Goal: Task Accomplishment & Management: Use online tool/utility

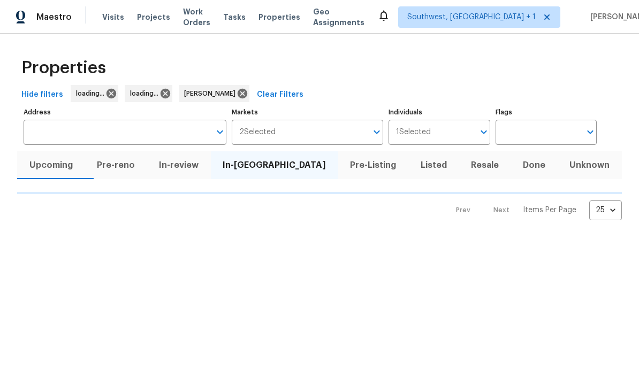
scroll to position [1, 0]
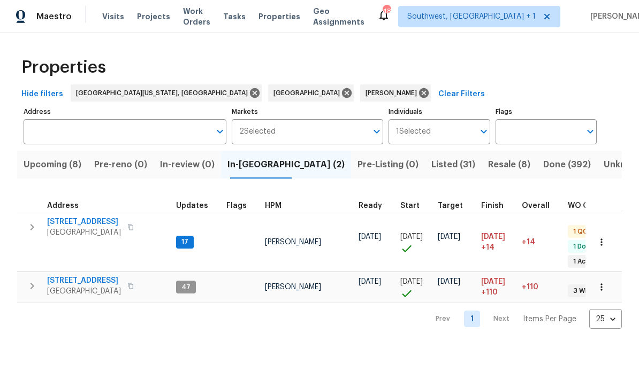
click at [67, 223] on span "[STREET_ADDRESS]" at bounding box center [84, 222] width 74 height 11
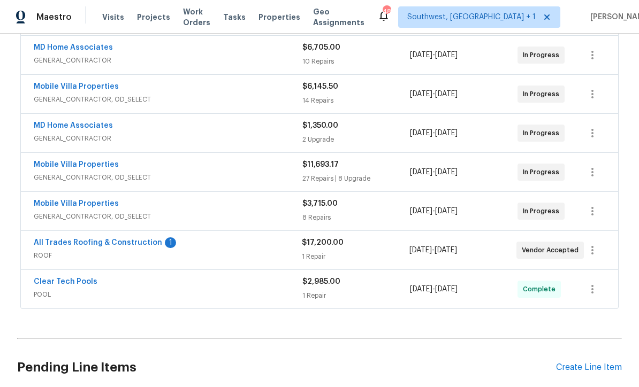
scroll to position [449, 0]
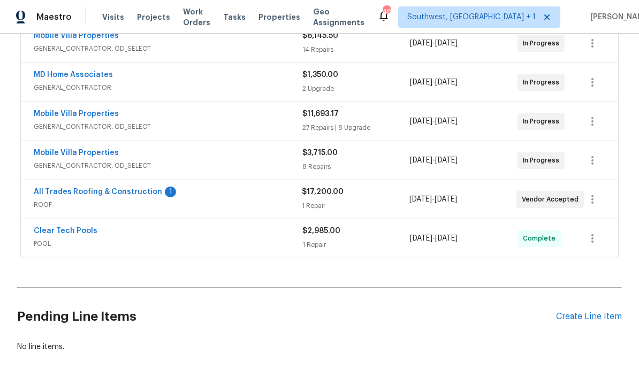
click at [67, 191] on link "All Trades Roofing & Construction" at bounding box center [98, 191] width 128 height 7
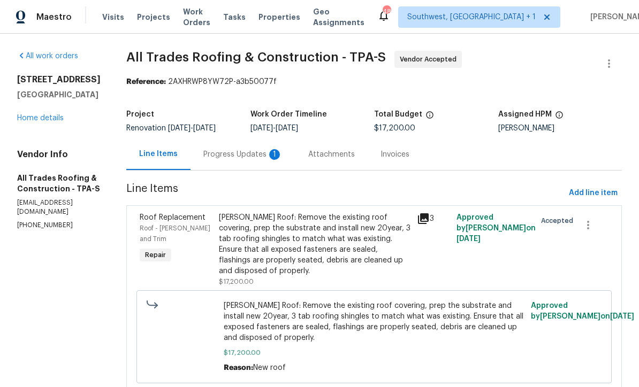
click at [236, 162] on div "Progress Updates 1" at bounding box center [242, 155] width 105 height 32
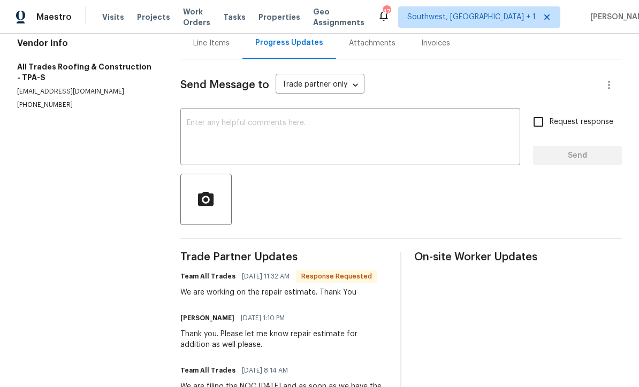
scroll to position [77, 0]
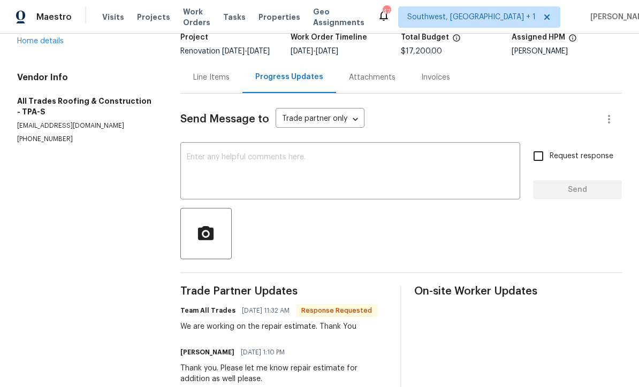
click at [249, 168] on textarea at bounding box center [350, 172] width 327 height 37
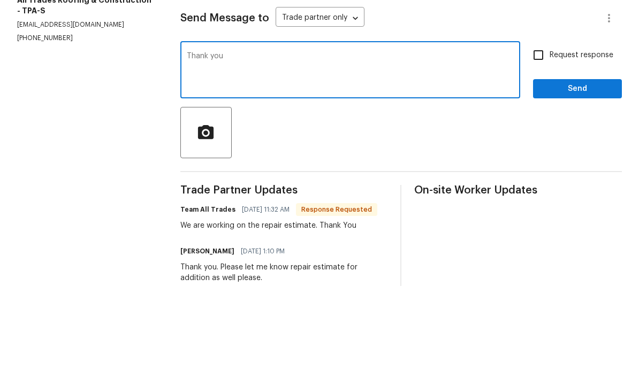
type textarea "Thank you"
click at [540, 145] on input "Request response" at bounding box center [538, 156] width 22 height 22
checkbox input "true"
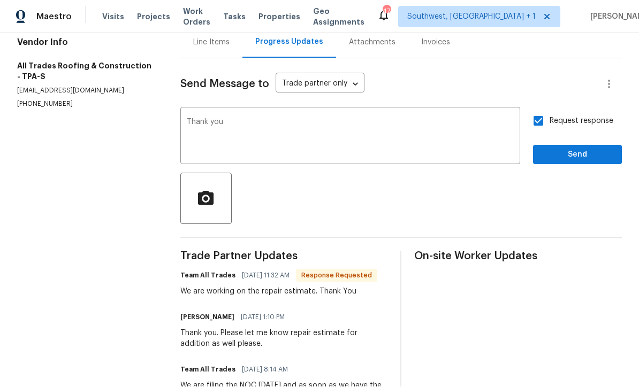
scroll to position [110, 0]
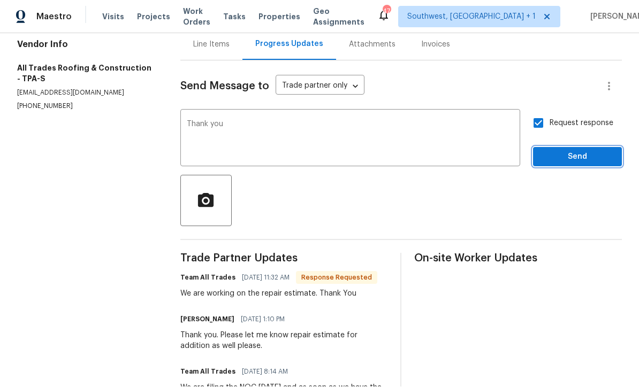
click at [575, 151] on span "Send" at bounding box center [577, 157] width 72 height 13
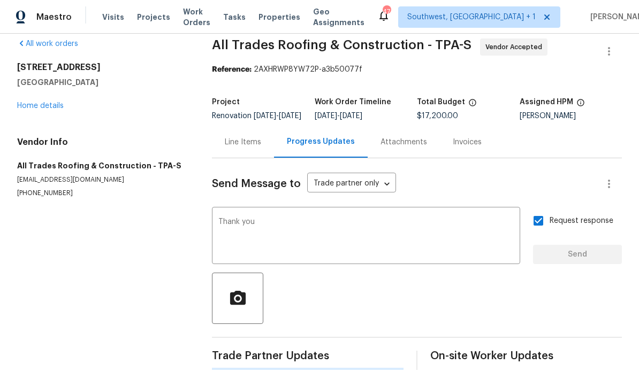
scroll to position [0, 0]
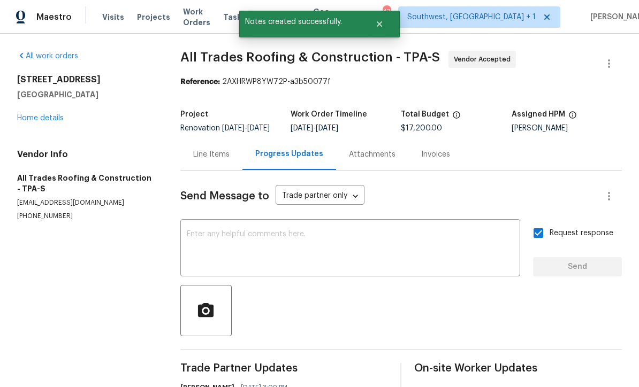
click at [34, 114] on link "Home details" at bounding box center [40, 117] width 47 height 7
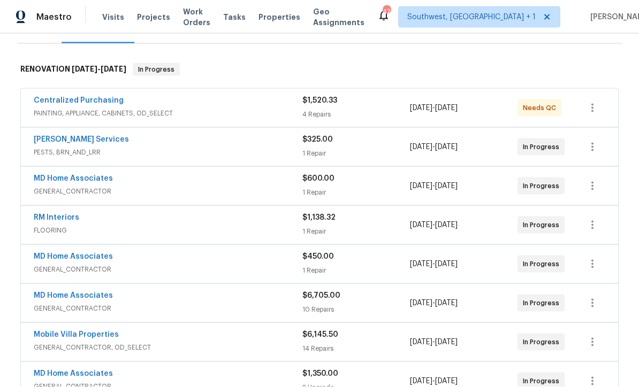
scroll to position [20, 0]
click at [65, 175] on link "MD Home Associates" at bounding box center [73, 178] width 79 height 7
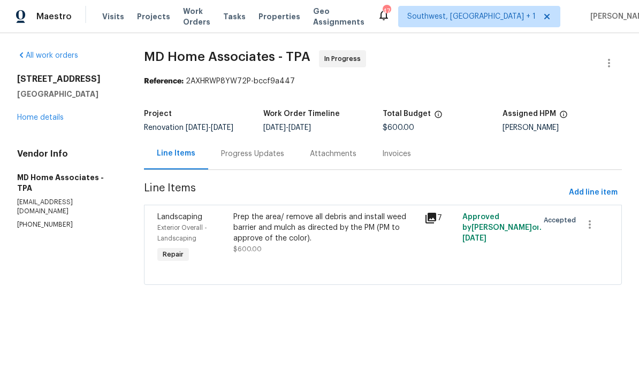
click at [42, 117] on link "Home details" at bounding box center [40, 117] width 47 height 7
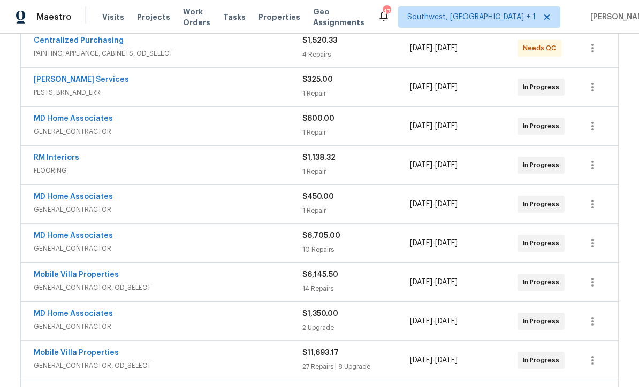
scroll to position [209, 0]
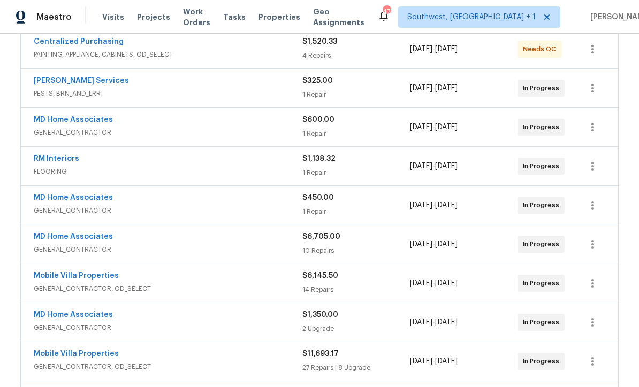
click at [49, 194] on link "MD Home Associates" at bounding box center [73, 197] width 79 height 7
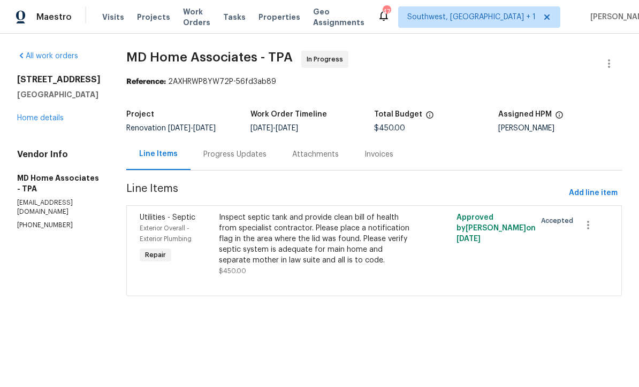
click at [41, 117] on link "Home details" at bounding box center [40, 117] width 47 height 7
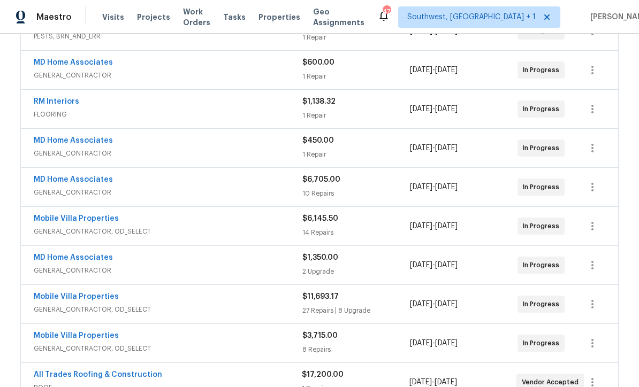
scroll to position [266, 0]
click at [45, 179] on link "MD Home Associates" at bounding box center [73, 180] width 79 height 7
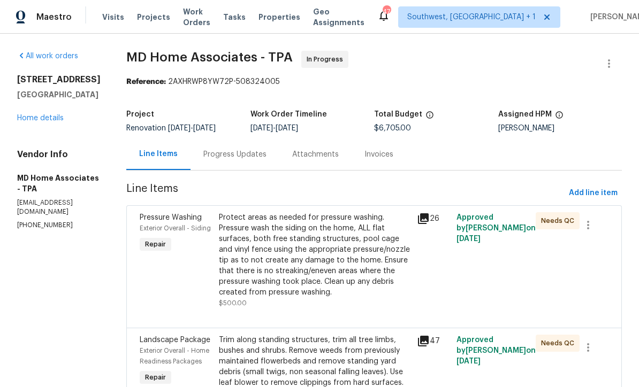
click at [255, 155] on div "Progress Updates" at bounding box center [234, 154] width 63 height 11
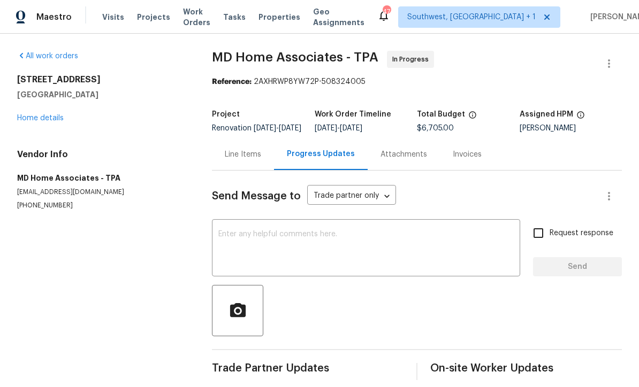
click at [310, 247] on textarea at bounding box center [365, 249] width 295 height 37
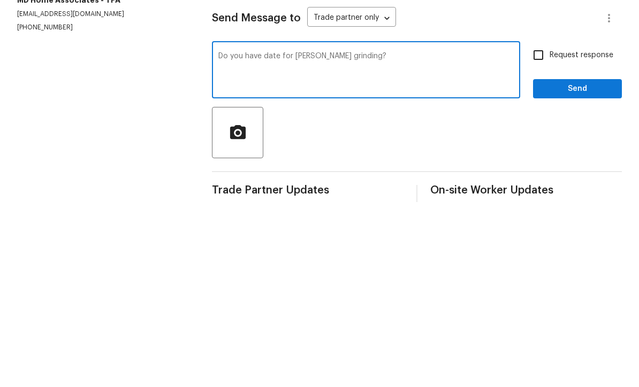
type textarea "Do you have date for stump grinding?"
click at [540, 222] on input "Request response" at bounding box center [538, 233] width 22 height 22
checkbox input "true"
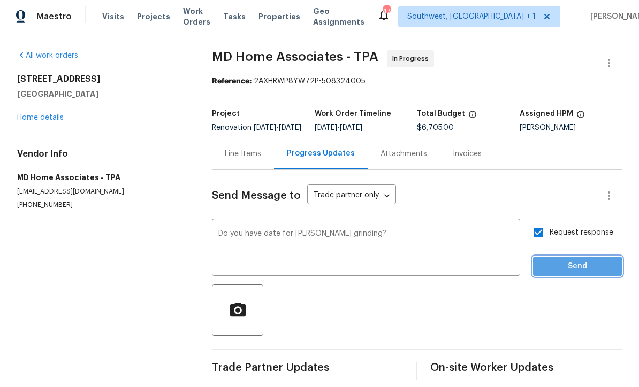
click at [570, 261] on span "Send" at bounding box center [577, 267] width 72 height 13
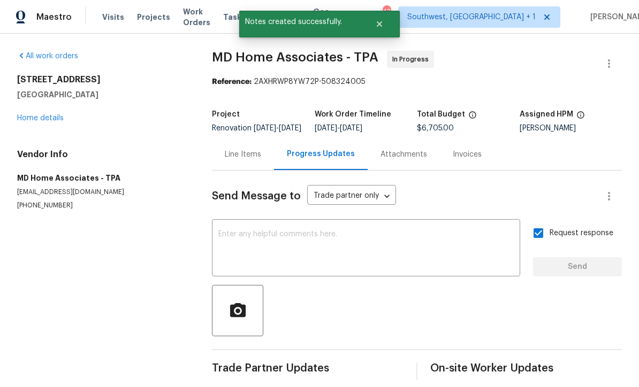
scroll to position [18, 0]
click at [45, 114] on link "Home details" at bounding box center [40, 117] width 47 height 7
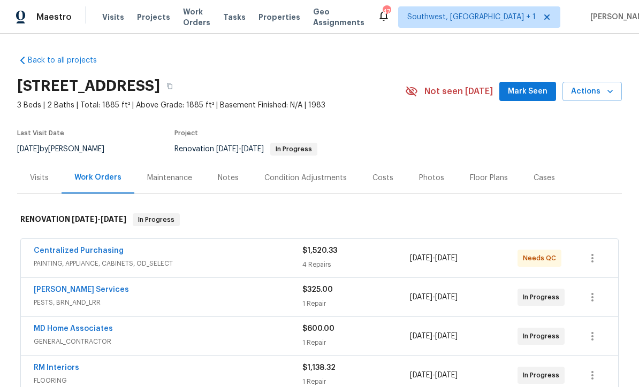
click at [236, 178] on div "Notes" at bounding box center [228, 178] width 21 height 11
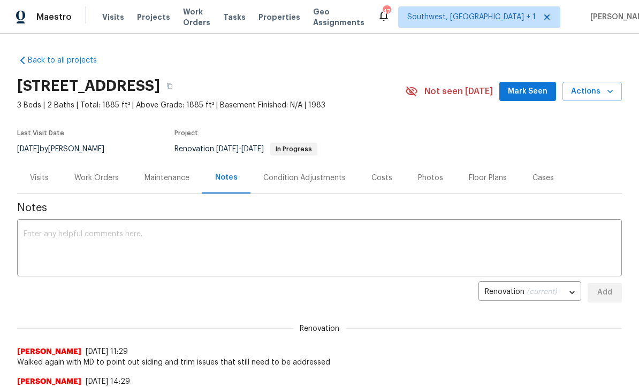
click at [298, 231] on textarea at bounding box center [320, 249] width 592 height 37
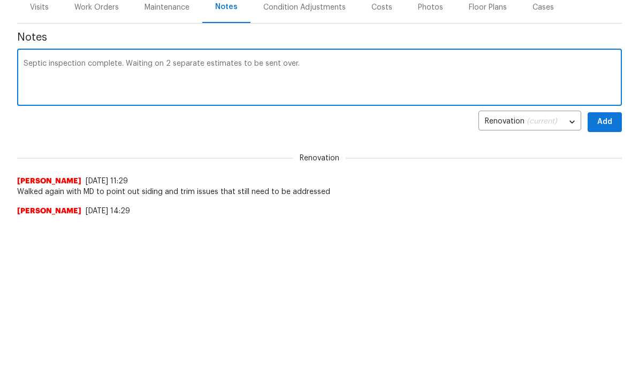
type textarea "Septic inspection complete. Waiting on 2 separate estimates to be sent over."
click at [608, 286] on span "Add" at bounding box center [604, 292] width 17 height 13
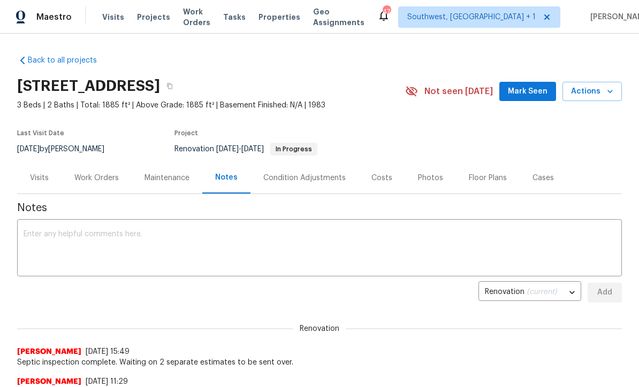
click at [142, 21] on span "Projects" at bounding box center [153, 17] width 33 height 11
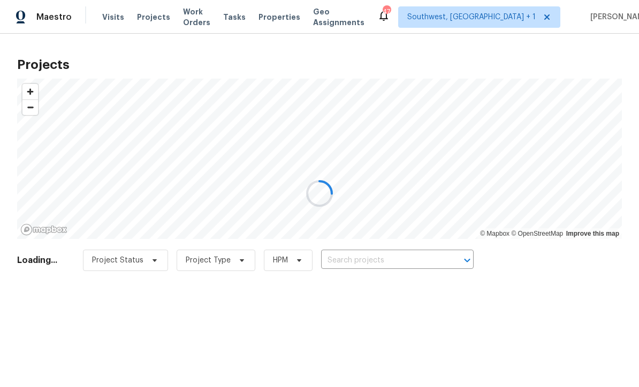
click at [383, 262] on div at bounding box center [319, 193] width 639 height 387
click at [387, 266] on div at bounding box center [319, 193] width 639 height 387
click at [392, 265] on div at bounding box center [319, 193] width 639 height 387
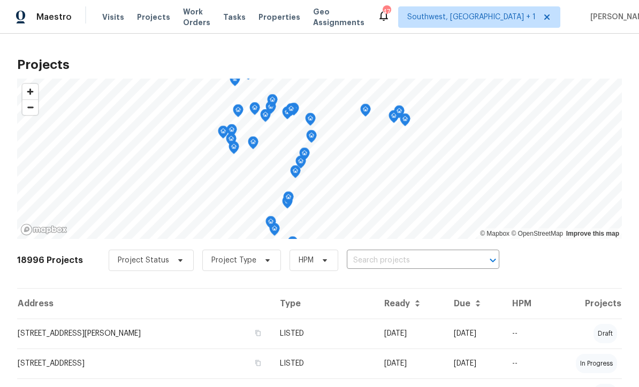
click at [384, 264] on input "text" at bounding box center [408, 261] width 123 height 17
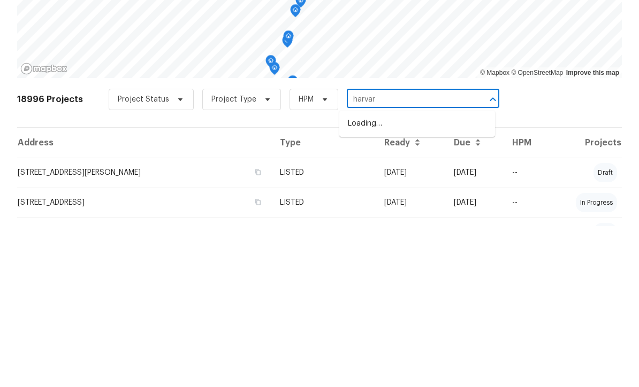
type input "harvard"
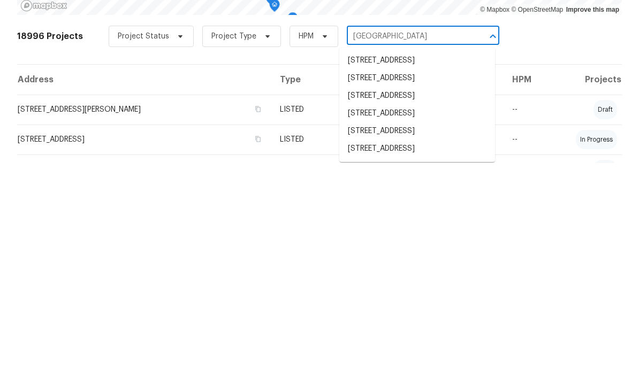
scroll to position [1, 0]
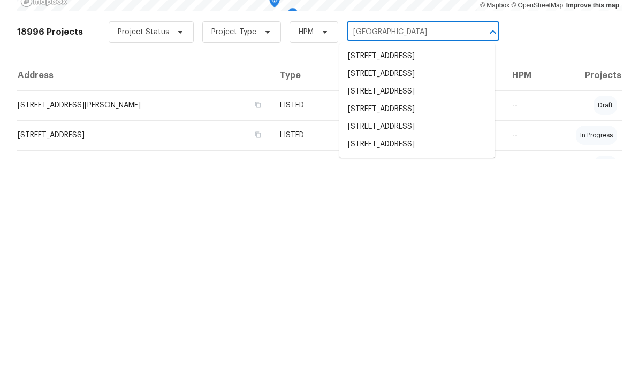
click at [430, 328] on li "790 Harvard St, Englewood, FL 34223" at bounding box center [417, 337] width 156 height 18
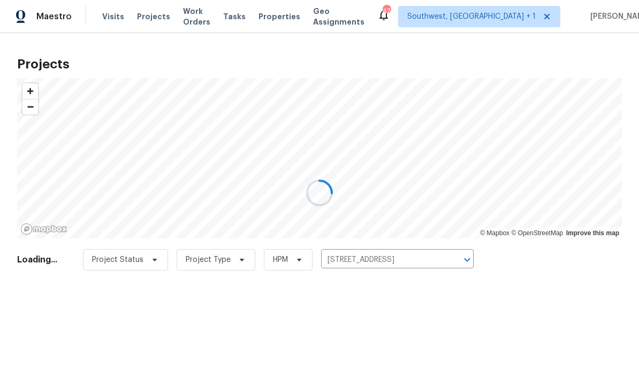
scroll to position [1, 0]
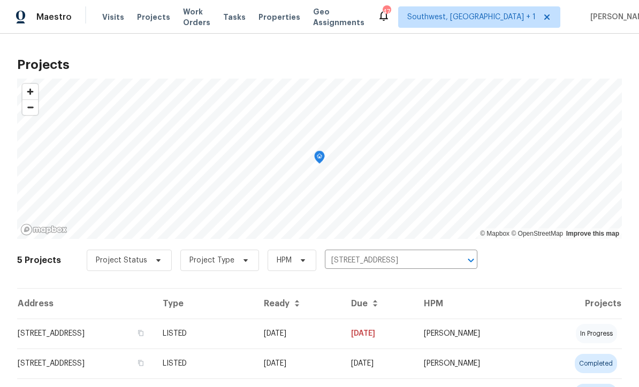
click at [312, 335] on td "03/30/25" at bounding box center [298, 334] width 87 height 30
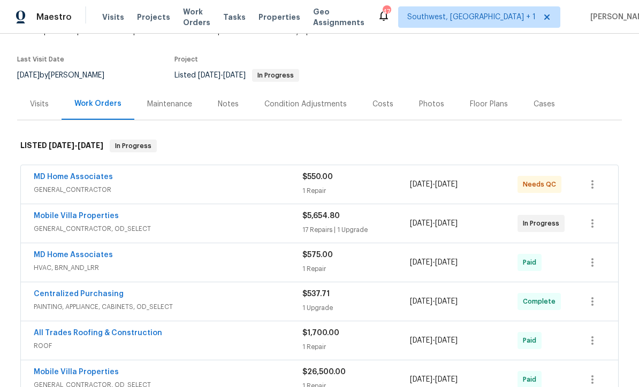
scroll to position [75, 0]
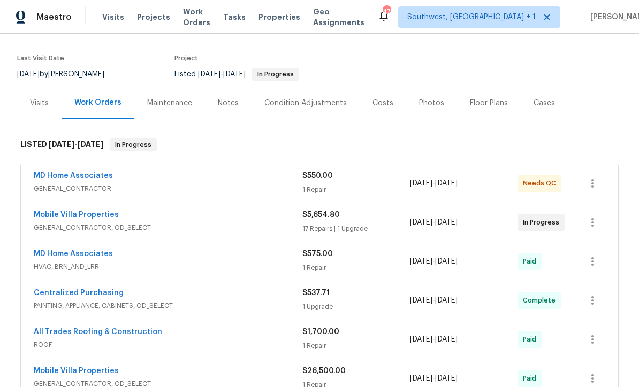
click at [52, 212] on link "Mobile Villa Properties" at bounding box center [76, 214] width 85 height 7
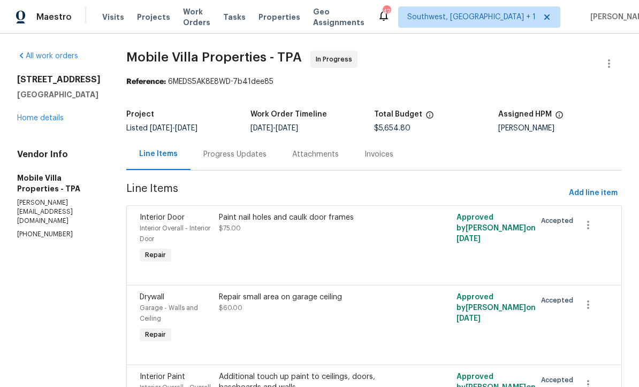
click at [203, 160] on div "Progress Updates" at bounding box center [234, 154] width 63 height 11
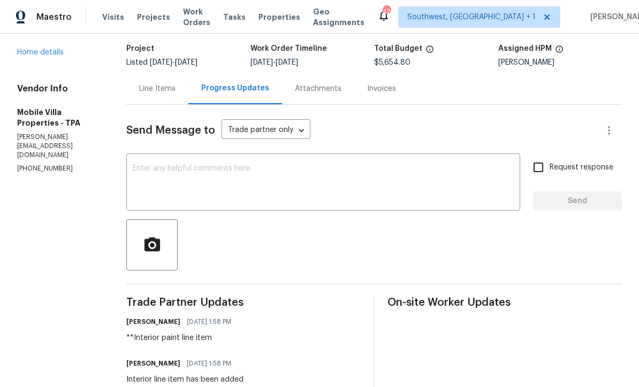
scroll to position [68, 0]
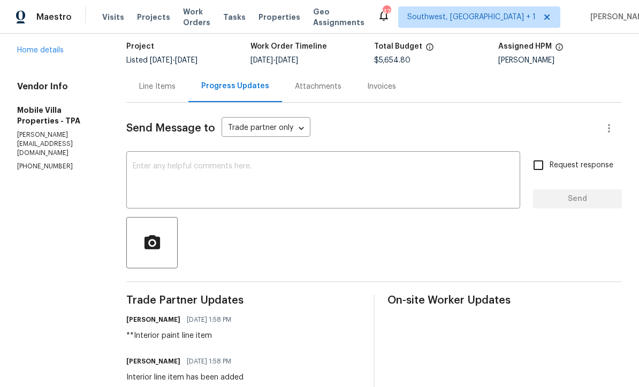
click at [386, 179] on textarea at bounding box center [323, 181] width 381 height 37
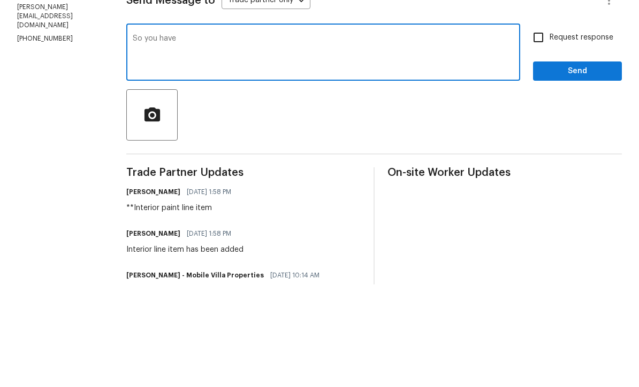
scroll to position [91, 0]
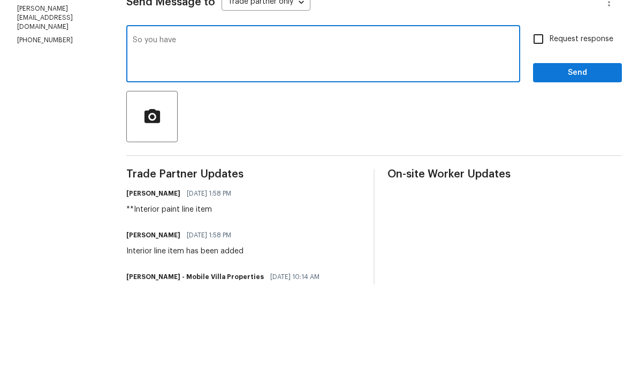
click at [133, 139] on textarea "So you have" at bounding box center [323, 157] width 381 height 37
click at [247, 139] on textarea "Do you have" at bounding box center [323, 157] width 381 height 37
type textarea "Do you have estimated completion date including clean?"
click at [542, 131] on input "Request response" at bounding box center [538, 142] width 22 height 22
checkbox input "true"
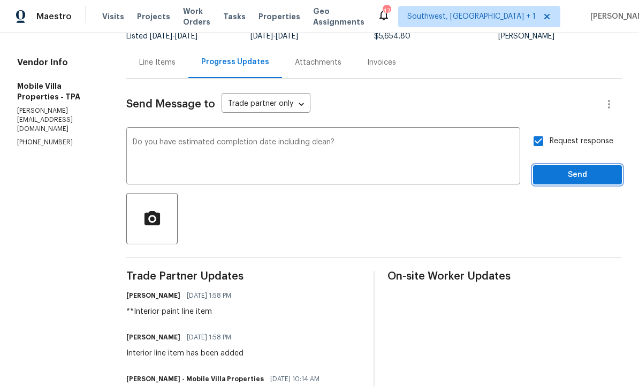
click at [557, 169] on span "Send" at bounding box center [577, 175] width 72 height 13
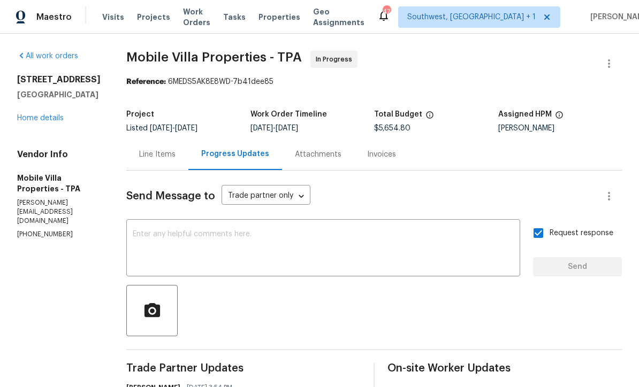
scroll to position [0, 0]
click at [147, 22] on span "Projects" at bounding box center [153, 17] width 33 height 11
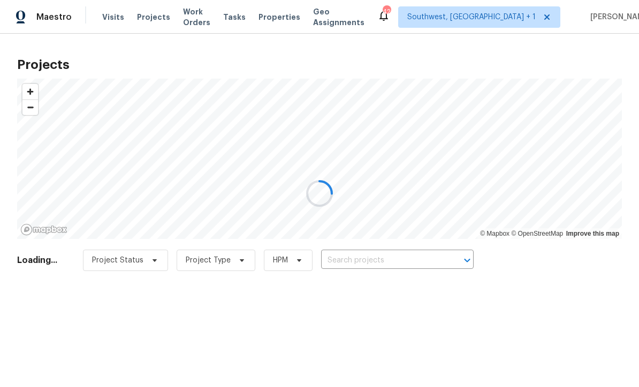
click at [381, 261] on div at bounding box center [319, 193] width 639 height 387
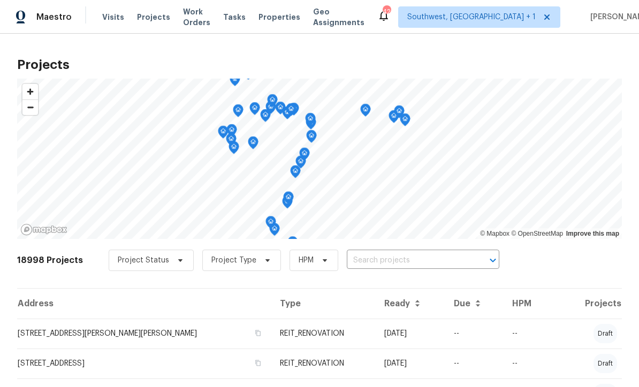
click at [389, 263] on input "text" at bounding box center [408, 261] width 123 height 17
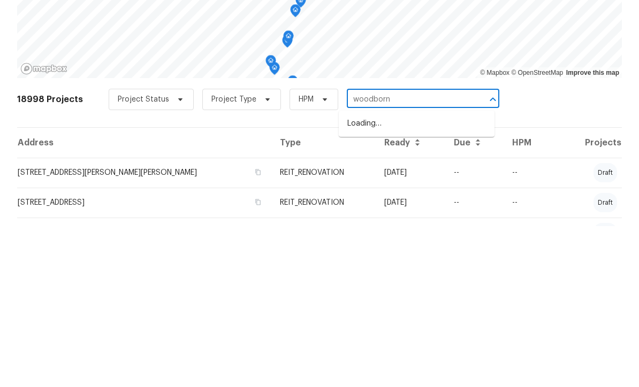
type input "woodborne"
click at [402, 276] on li "10216 Woodborne Pl, Bradenton, FL 34202" at bounding box center [417, 285] width 156 height 18
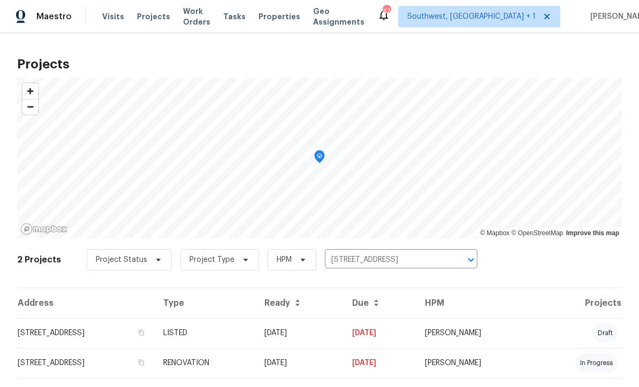
scroll to position [1, 0]
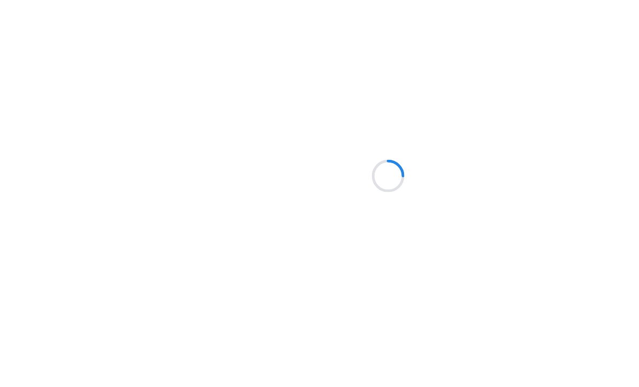
scroll to position [49, 0]
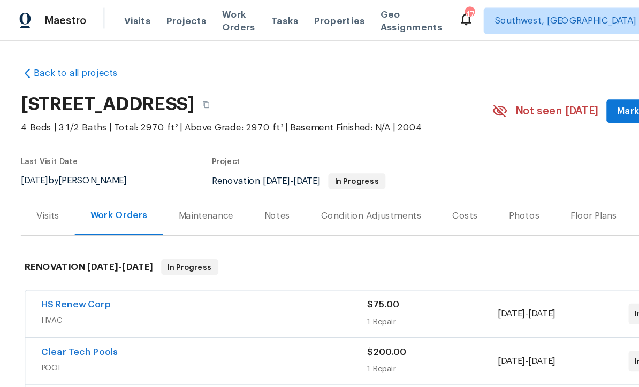
click at [153, 20] on span "Projects" at bounding box center [153, 17] width 33 height 11
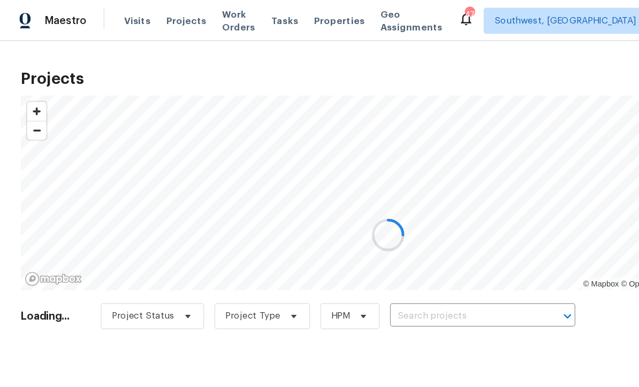
click at [364, 265] on div at bounding box center [319, 193] width 639 height 387
click at [356, 266] on div at bounding box center [319, 193] width 639 height 387
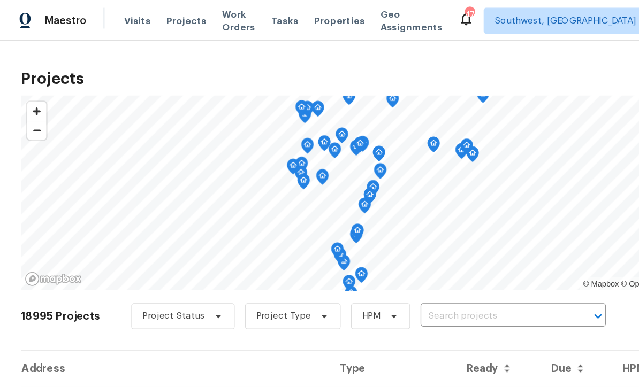
click at [371, 262] on input "text" at bounding box center [407, 261] width 123 height 17
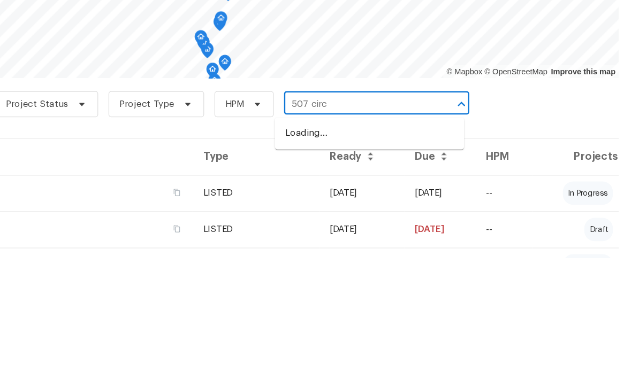
type input "507 circl"
click at [339, 276] on li "507 Circlewood Dr Unit O2, Venice, FL 34293" at bounding box center [417, 285] width 156 height 18
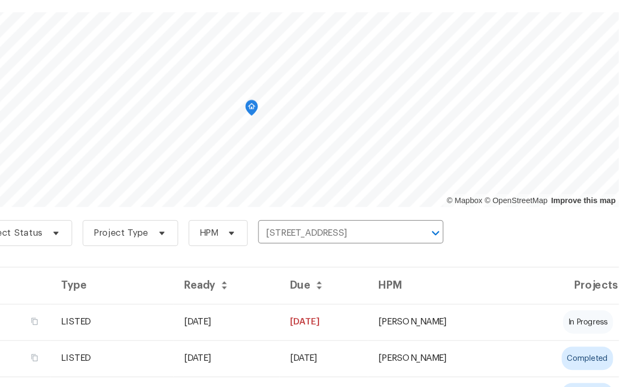
click at [255, 319] on td "08/20/25" at bounding box center [298, 334] width 87 height 30
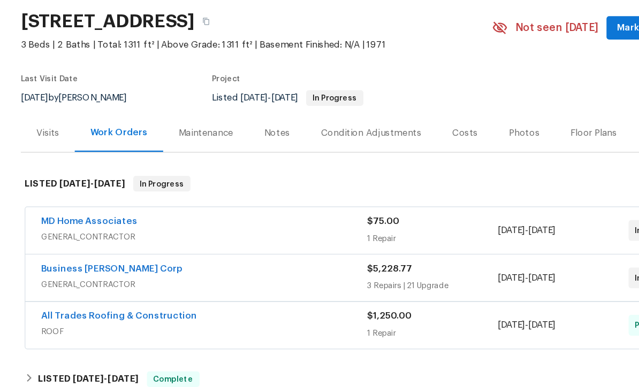
click at [381, 173] on div "Costs" at bounding box center [382, 178] width 21 height 11
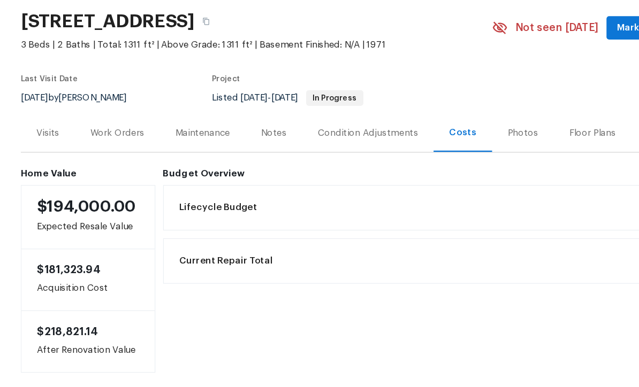
click at [426, 173] on div "Photos" at bounding box center [430, 178] width 25 height 11
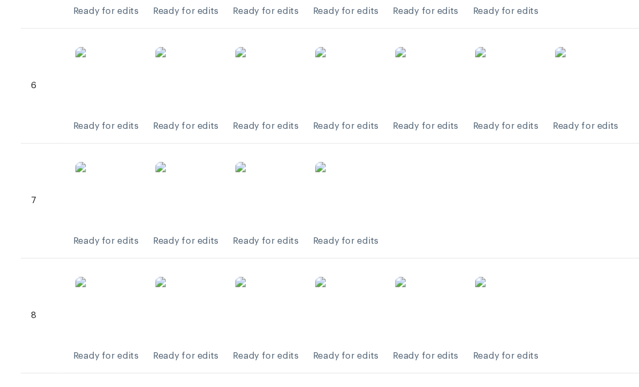
scroll to position [777, 0]
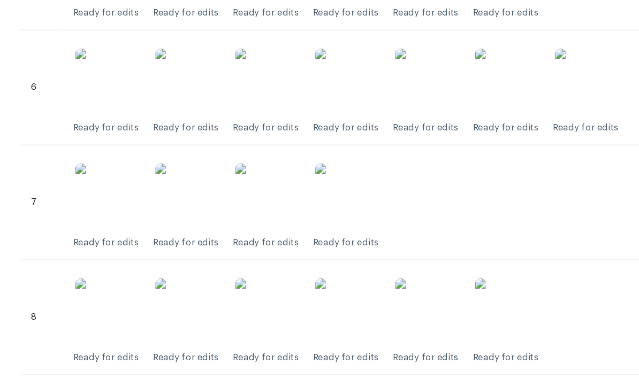
click at [233, 203] on img at bounding box center [220, 229] width 53 height 53
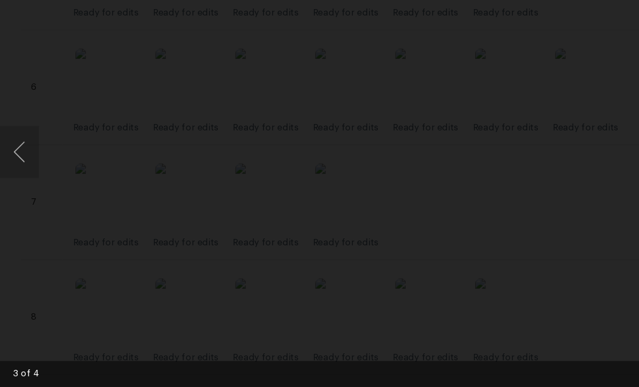
click at [24, 172] on button "Previous image" at bounding box center [16, 193] width 32 height 43
click at [430, 75] on img "Lightbox" at bounding box center [309, 193] width 586 height 355
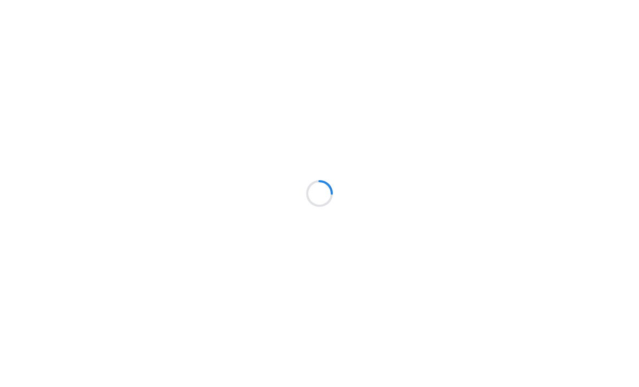
scroll to position [68, 0]
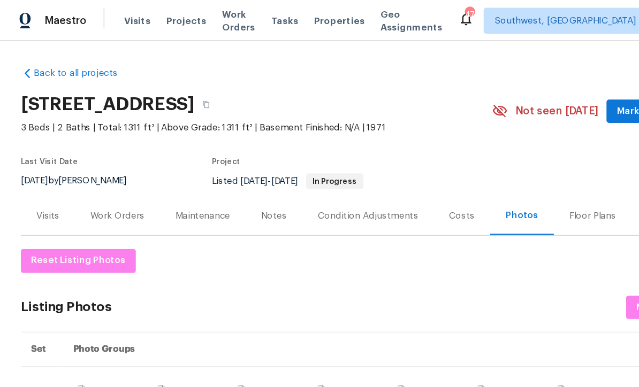
click at [147, 18] on span "Projects" at bounding box center [153, 17] width 33 height 11
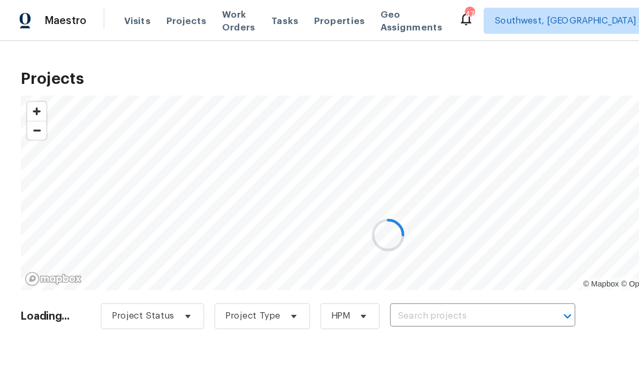
click at [350, 258] on div at bounding box center [319, 193] width 639 height 387
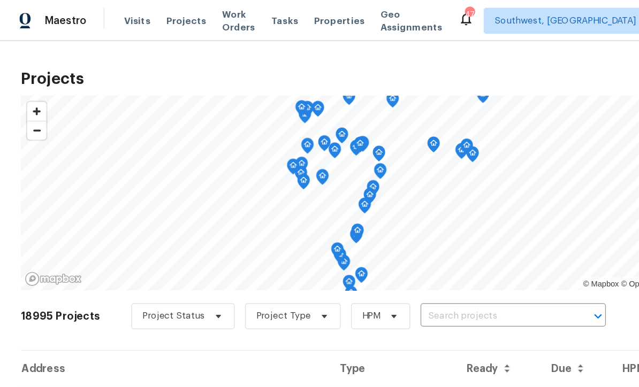
click at [350, 262] on input "text" at bounding box center [407, 261] width 123 height 17
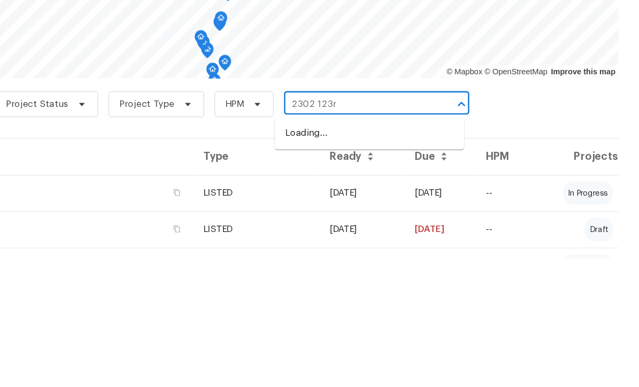
type input "2302 123rd"
click at [339, 276] on li "2302 123rd Pl E, Parrish, FL 34219" at bounding box center [417, 285] width 156 height 18
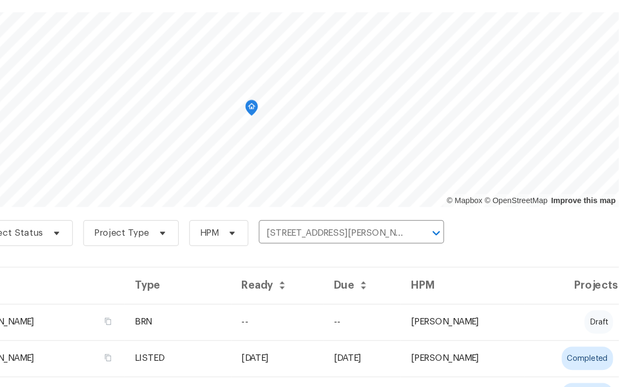
click at [379, 319] on td "--" at bounding box center [410, 334] width 63 height 30
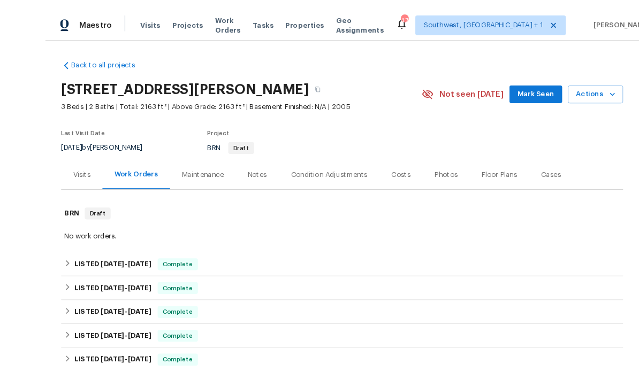
scroll to position [35, 0]
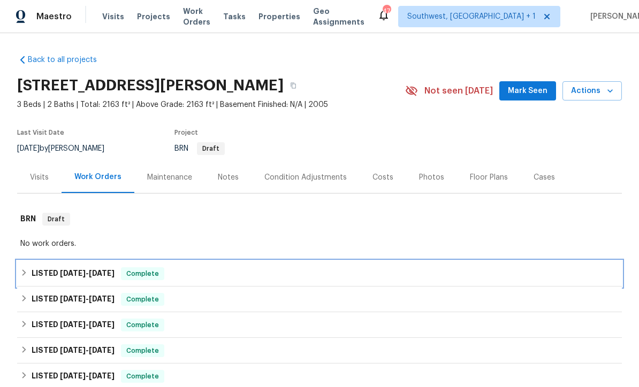
click at [348, 268] on div "LISTED 8/1/25 - 8/1/25 Complete" at bounding box center [319, 274] width 598 height 13
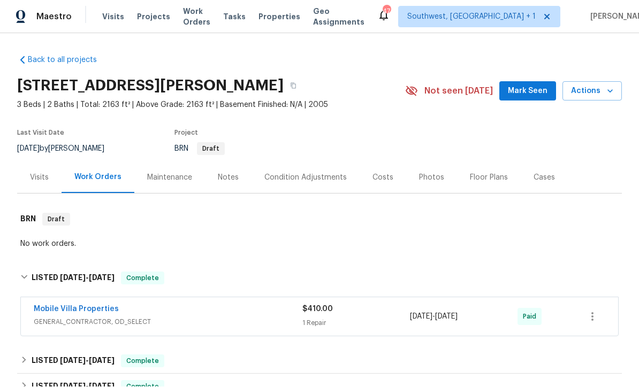
click at [379, 304] on div "$410.00 1 Repair" at bounding box center [356, 317] width 108 height 26
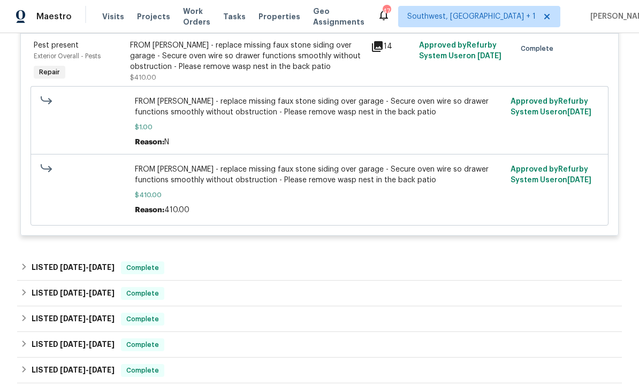
scroll to position [338, 0]
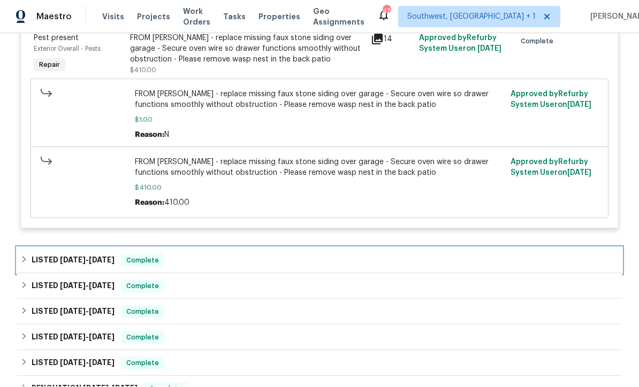
click at [386, 248] on div "LISTED 7/23/25 - 7/23/25 Complete" at bounding box center [319, 261] width 605 height 26
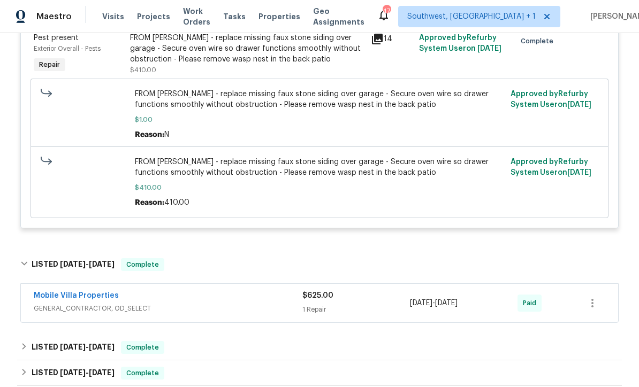
click at [384, 305] on div "1 Repair" at bounding box center [356, 310] width 108 height 11
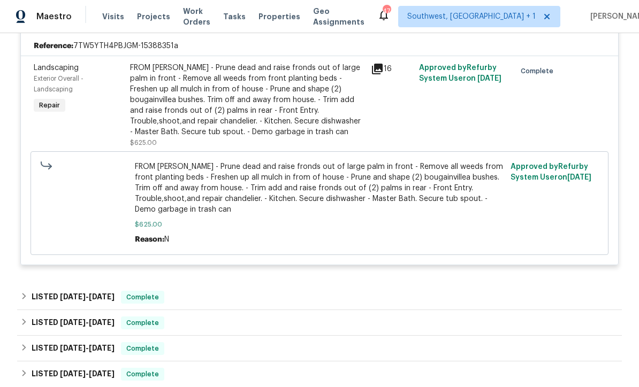
scroll to position [651, 0]
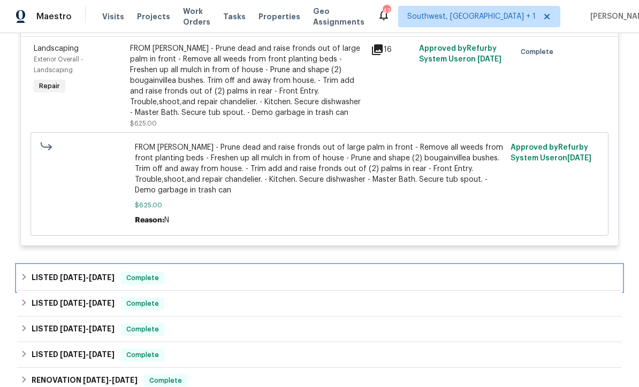
click at [382, 272] on div "LISTED 4/15/25 - 4/18/25 Complete" at bounding box center [319, 278] width 598 height 13
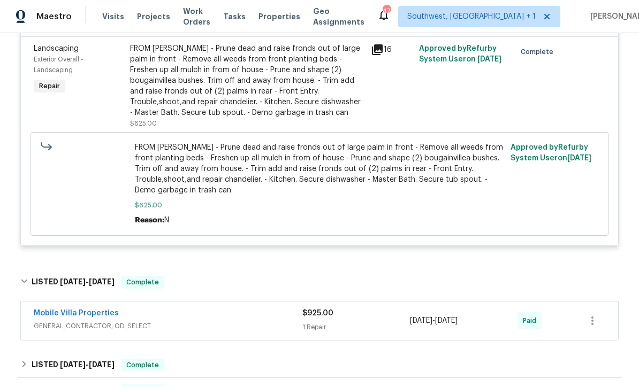
click at [384, 323] on div "1 Repair" at bounding box center [356, 328] width 108 height 11
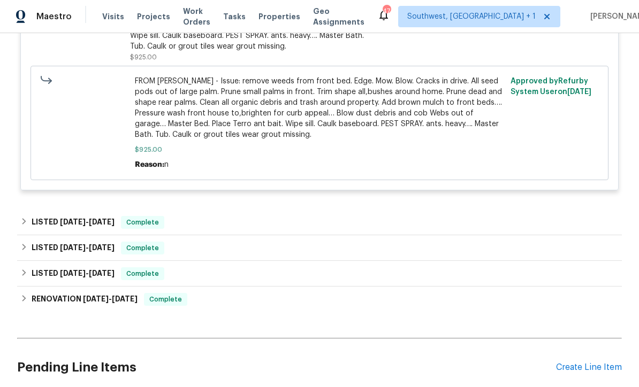
scroll to position [1090, 0]
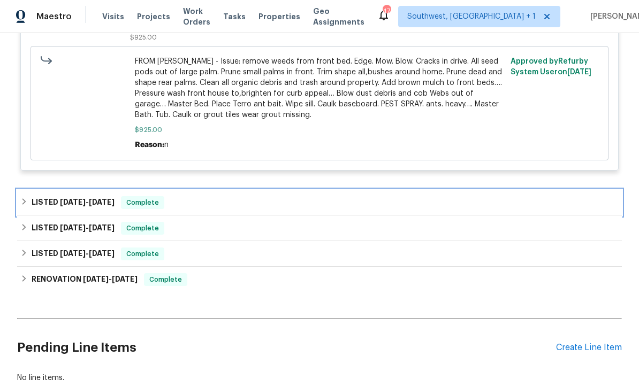
click at [384, 197] on div "LISTED 2/6/25 - 2/10/25 Complete" at bounding box center [319, 203] width 598 height 13
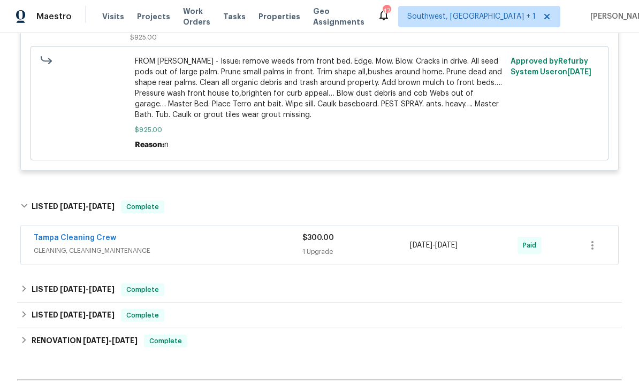
click at [395, 233] on div "$300.00 1 Upgrade" at bounding box center [356, 246] width 108 height 26
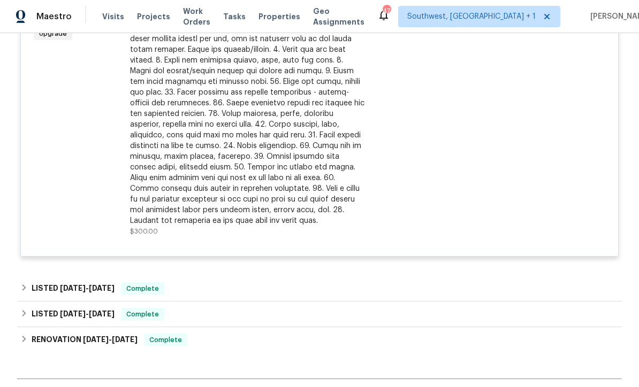
scroll to position [1419, 0]
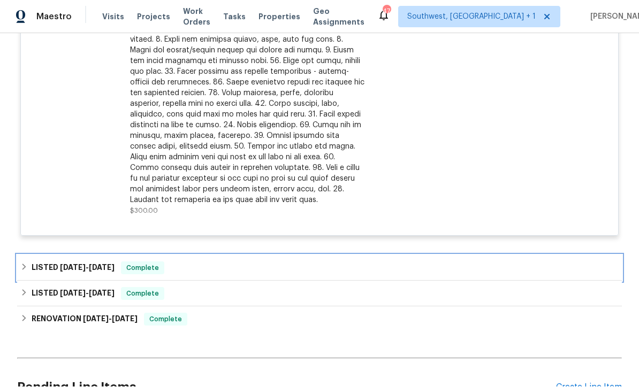
click at [387, 262] on div "LISTED 1/9/25 - 1/15/25 Complete" at bounding box center [319, 268] width 598 height 13
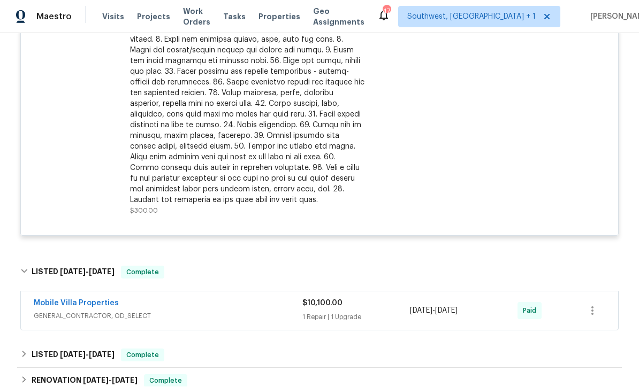
click at [386, 312] on div "1 Repair | 1 Upgrade" at bounding box center [356, 317] width 108 height 11
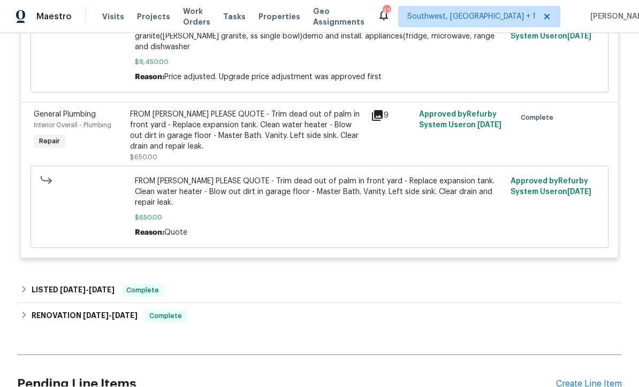
scroll to position [1914, 0]
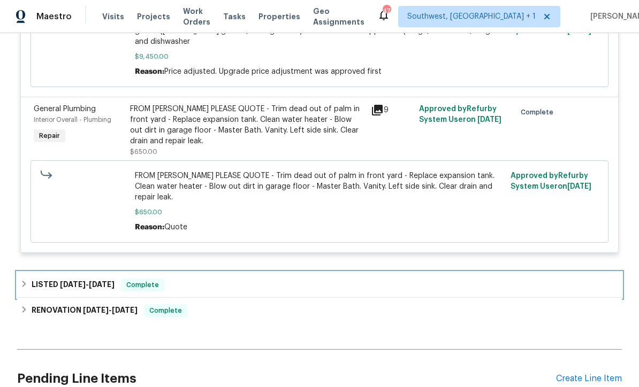
click at [379, 279] on div "LISTED 10/1/24 - 10/21/24 Complete" at bounding box center [319, 285] width 598 height 13
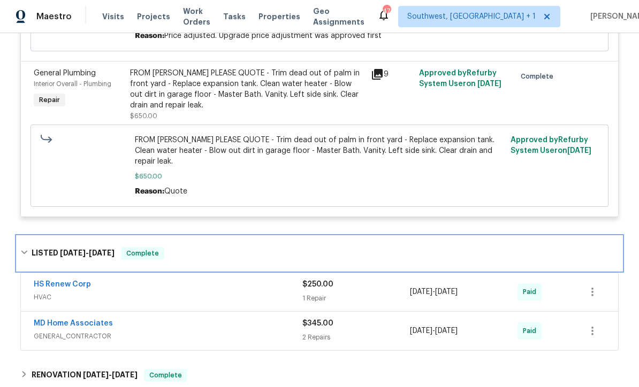
scroll to position [1981, 0]
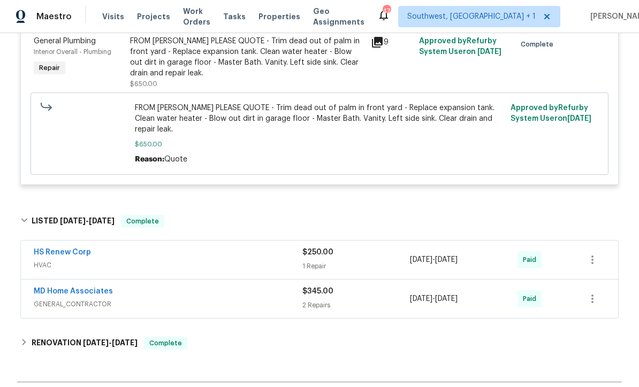
click at [386, 287] on div "$345.00 2 Repairs" at bounding box center [356, 300] width 108 height 26
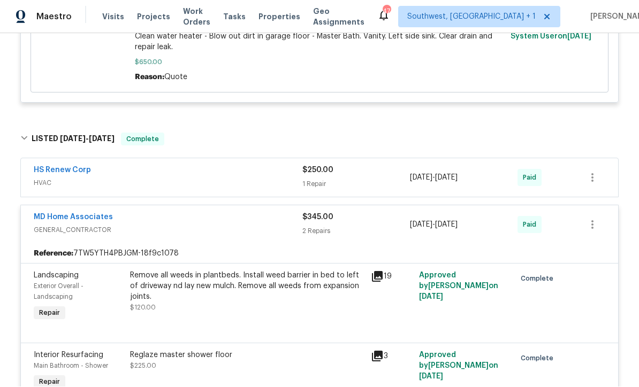
scroll to position [2063, 0]
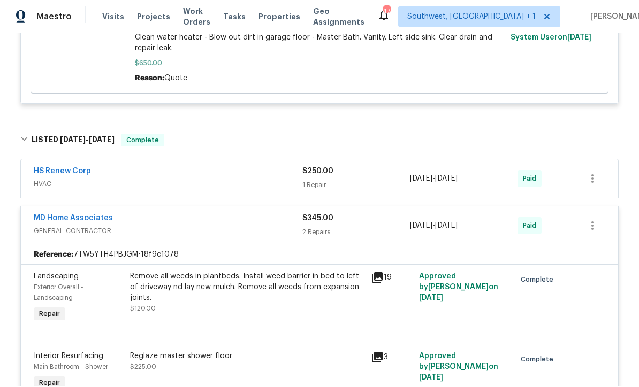
click at [394, 166] on div "$250.00 1 Repair" at bounding box center [356, 179] width 108 height 26
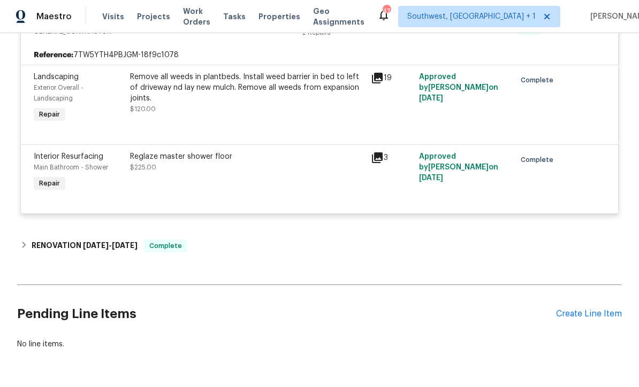
scroll to position [2434, 0]
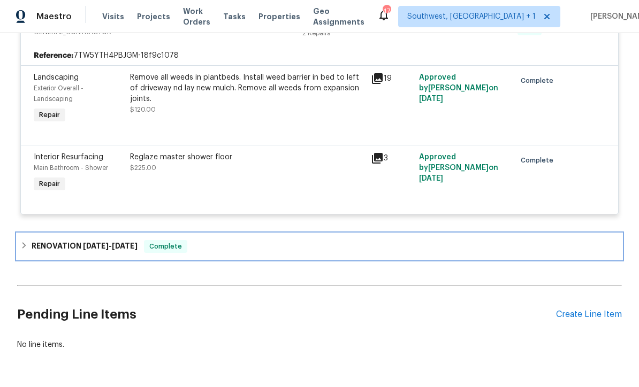
click at [355, 241] on div "RENOVATION 7/5/24 - 7/22/24 Complete" at bounding box center [319, 247] width 598 height 13
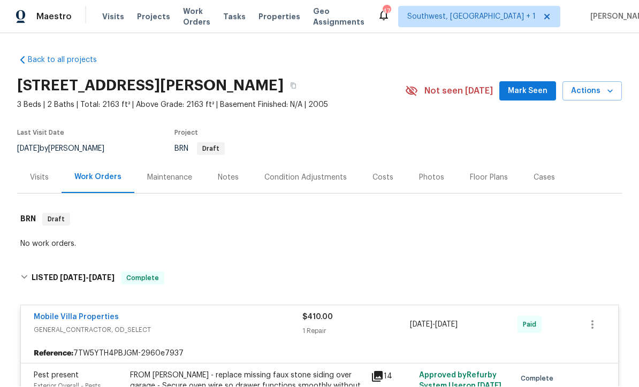
scroll to position [0, 0]
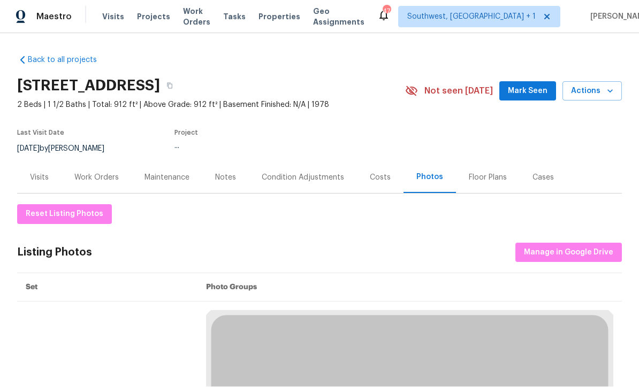
scroll to position [1, 0]
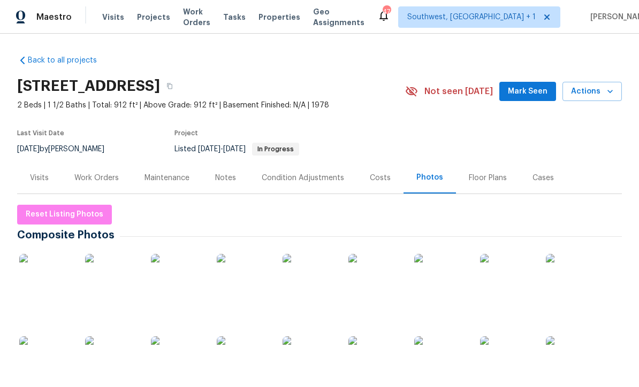
click at [105, 12] on span "Visits" at bounding box center [113, 17] width 22 height 11
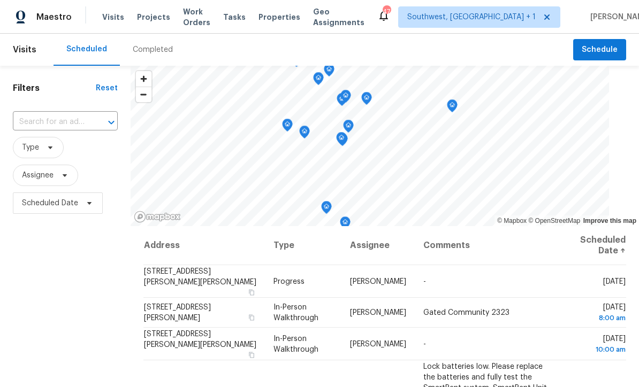
click at [49, 116] on input "text" at bounding box center [50, 122] width 75 height 17
type input "8110 enclave"
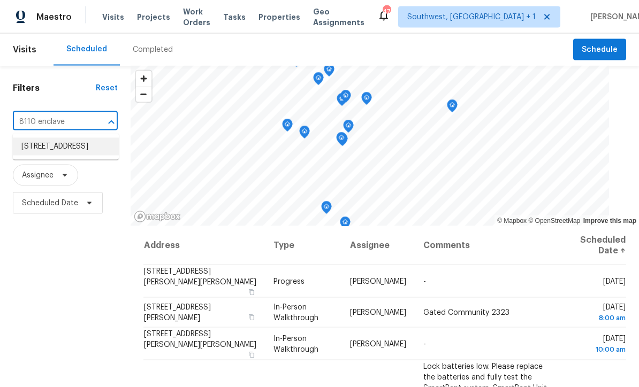
click at [33, 142] on li "8110 Enclave Way Unit 101, Sarasota, FL 34243" at bounding box center [66, 147] width 106 height 18
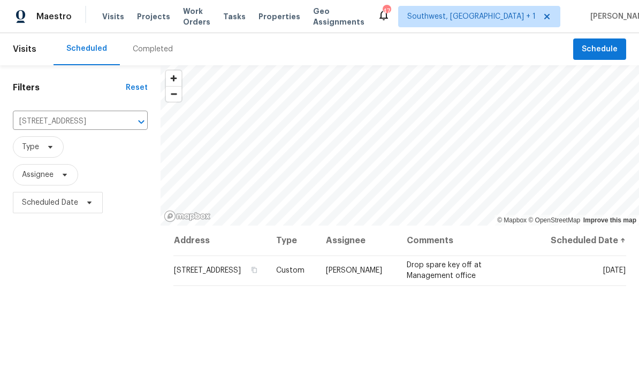
scroll to position [1, 0]
click at [0, 0] on span at bounding box center [0, 0] width 0 height 0
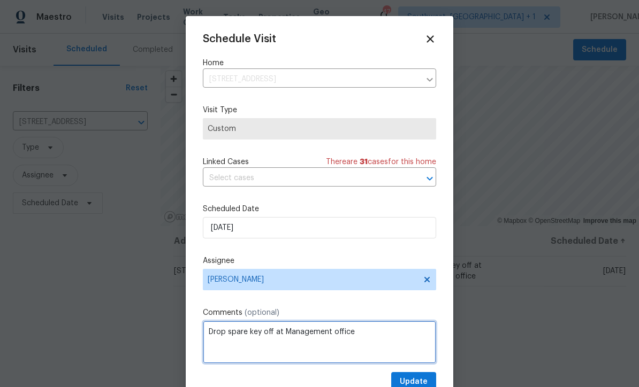
click at [372, 332] on textarea "Drop spare key off at Management office" at bounding box center [319, 342] width 233 height 43
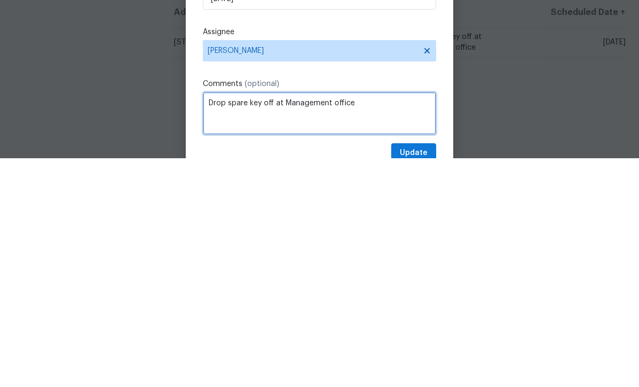
click at [274, 321] on textarea "Drop spare key off at Management office" at bounding box center [319, 342] width 233 height 43
click at [336, 321] on textarea "Call Management office" at bounding box center [319, 342] width 233 height 43
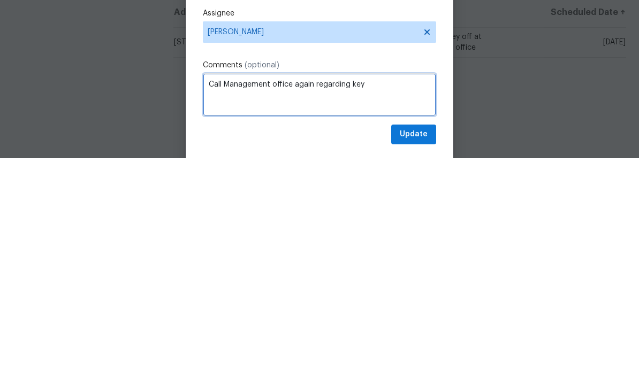
scroll to position [20, 0]
type textarea "Call Management office again regarding key"
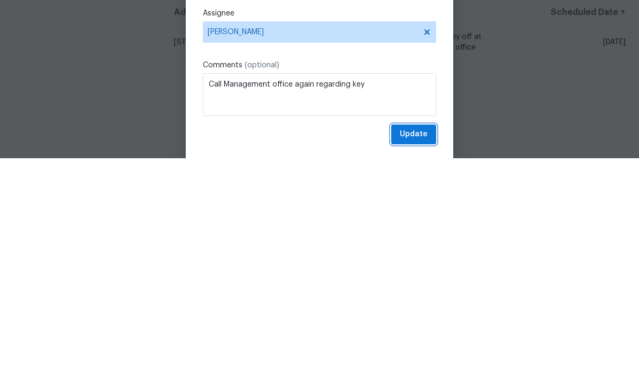
click at [422, 357] on span "Update" at bounding box center [414, 363] width 28 height 13
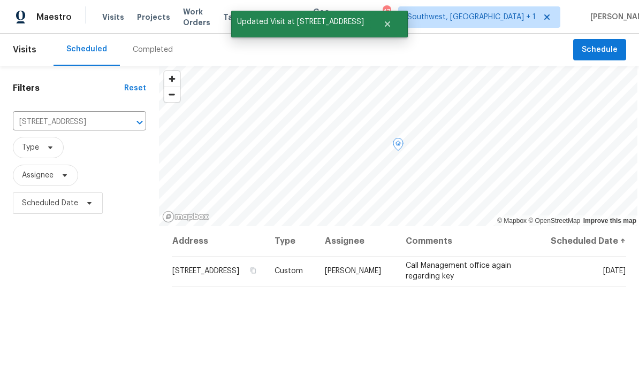
click at [0, 0] on icon at bounding box center [0, 0] width 0 height 0
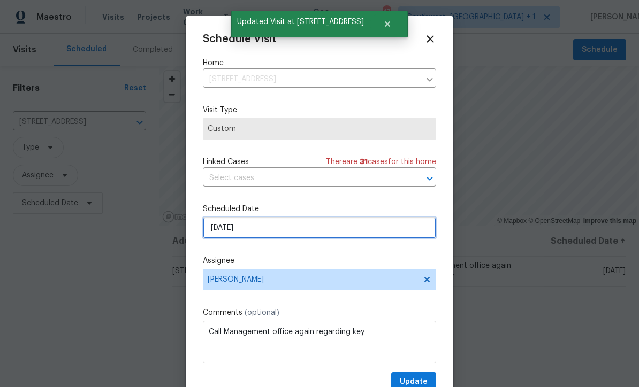
click at [319, 231] on input "9/30/2025" at bounding box center [319, 227] width 233 height 21
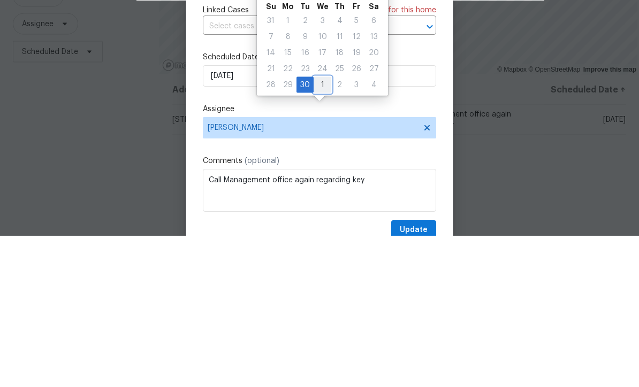
click at [320, 229] on div "1" at bounding box center [322, 236] width 18 height 15
type input "10/1/2025"
select select "9"
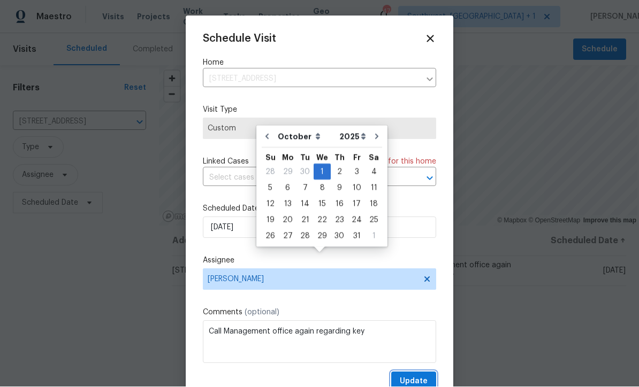
click at [419, 379] on span "Update" at bounding box center [414, 382] width 28 height 13
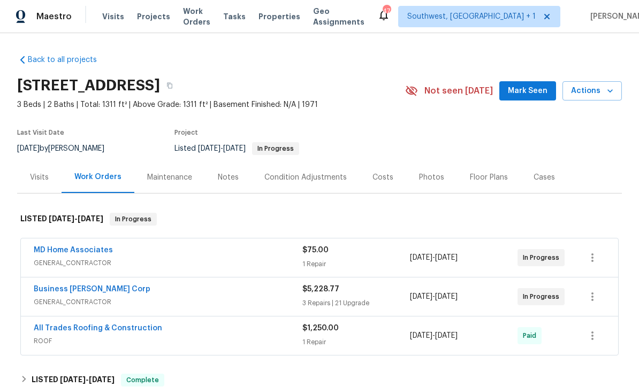
scroll to position [1, 0]
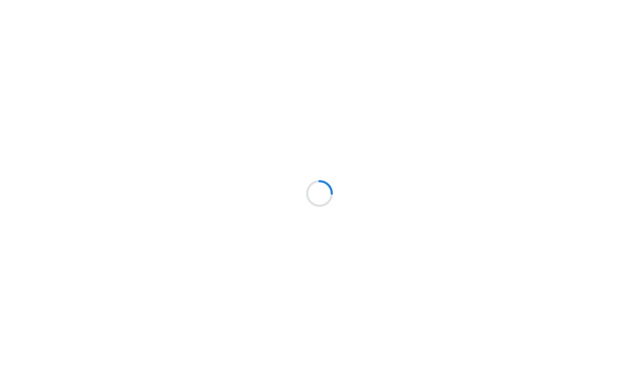
scroll to position [1, 0]
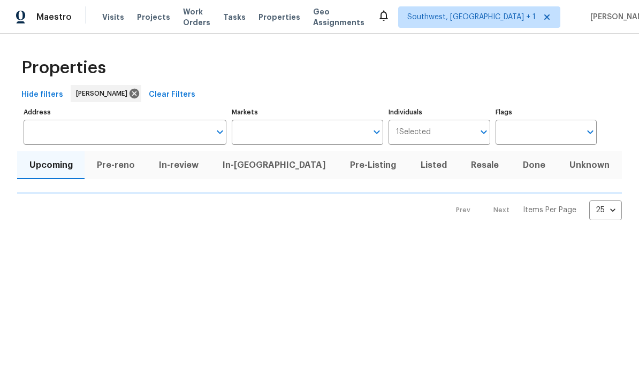
scroll to position [1, 0]
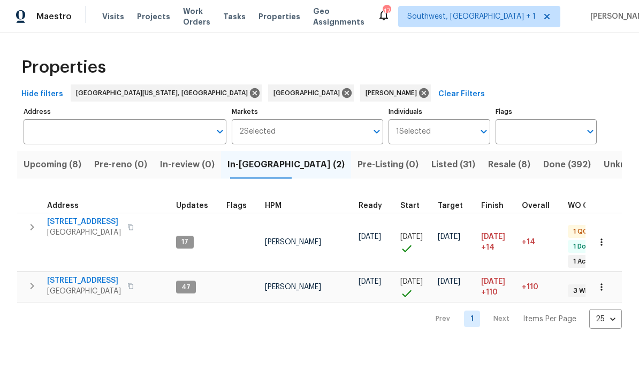
click at [488, 163] on span "Resale (8)" at bounding box center [509, 165] width 42 height 15
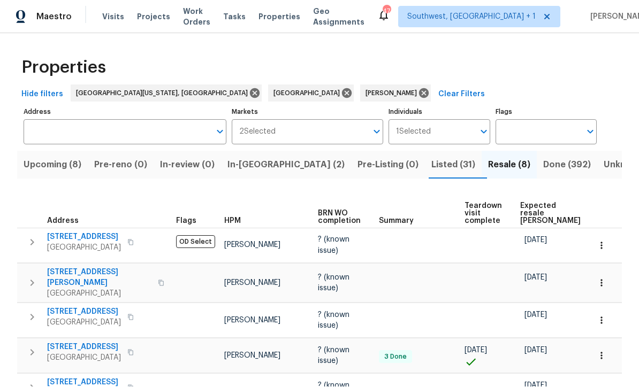
click at [543, 158] on span "Done (392)" at bounding box center [567, 165] width 48 height 15
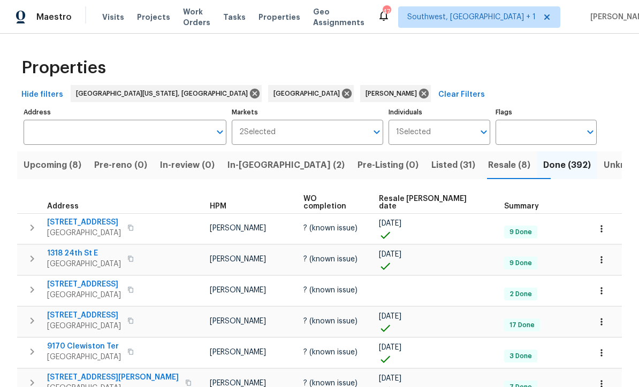
scroll to position [1, 0]
click at [439, 195] on span "Resale [PERSON_NAME] date" at bounding box center [432, 202] width 107 height 15
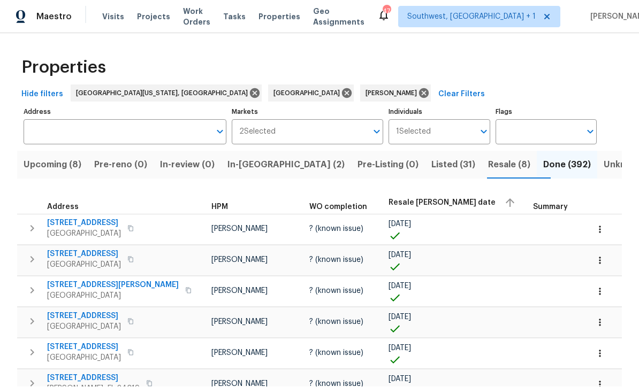
scroll to position [1, 0]
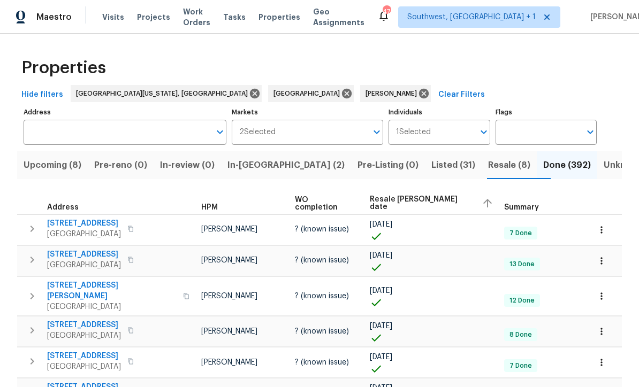
click at [428, 205] on span "Resale [PERSON_NAME] date" at bounding box center [421, 203] width 103 height 15
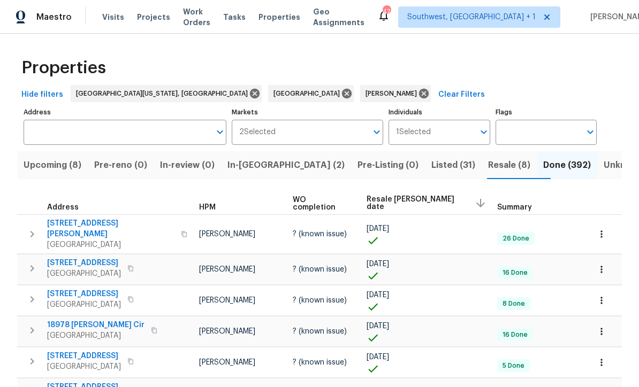
click at [431, 163] on span "Listed (31)" at bounding box center [453, 165] width 44 height 15
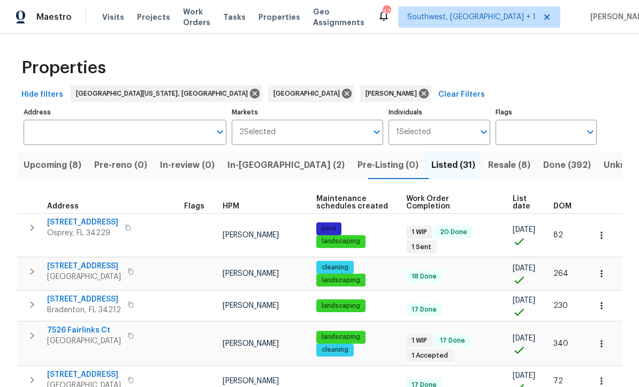
click at [524, 204] on span "List date" at bounding box center [523, 202] width 22 height 15
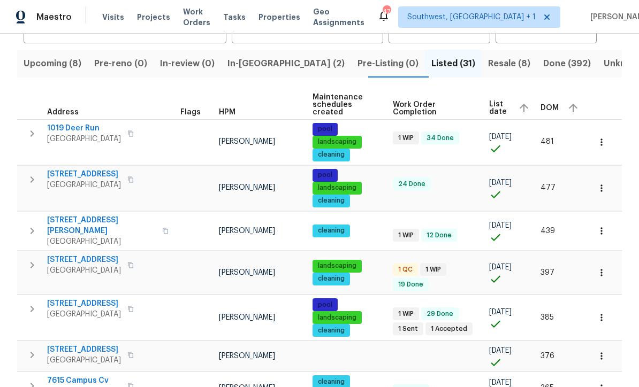
scroll to position [102, 0]
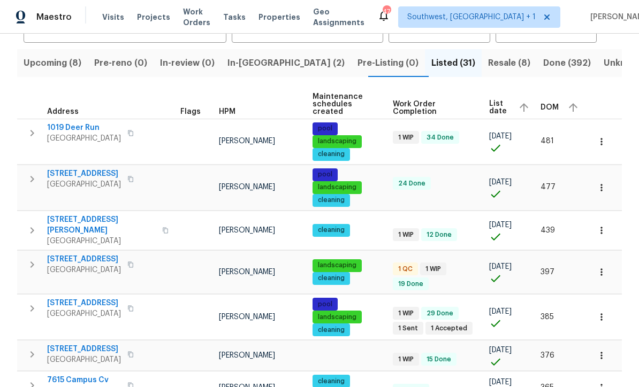
click at [605, 137] on icon "button" at bounding box center [601, 141] width 11 height 11
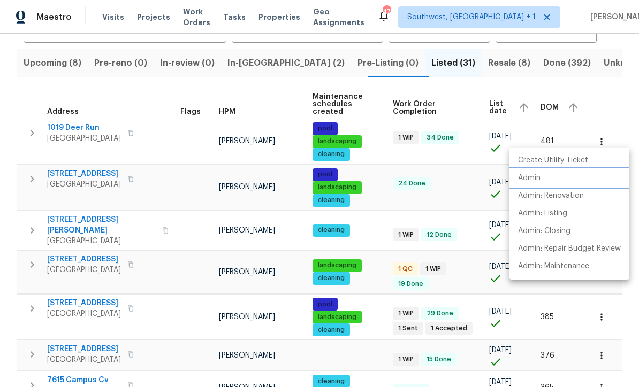
click at [535, 177] on p "Admin" at bounding box center [529, 178] width 22 height 11
click at [462, 188] on div at bounding box center [319, 193] width 639 height 387
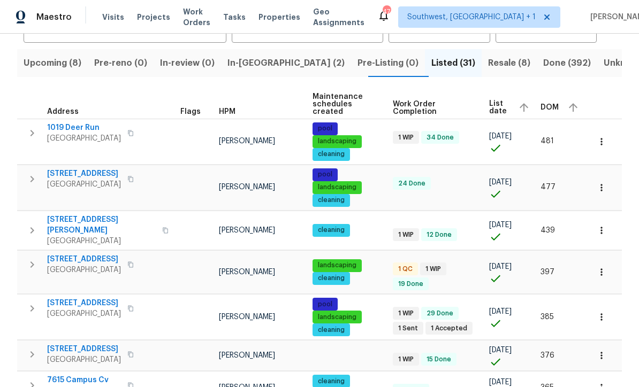
click at [598, 182] on icon "button" at bounding box center [601, 187] width 11 height 11
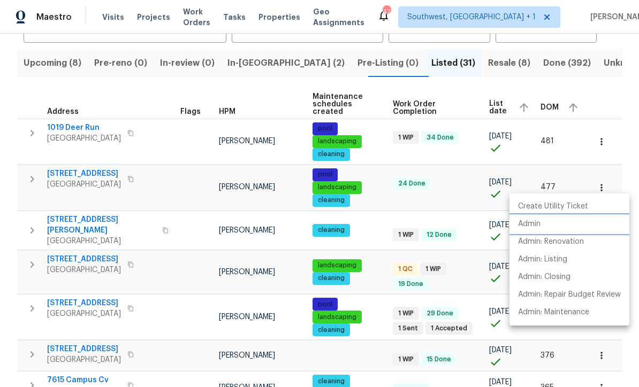
click at [533, 222] on p "Admin" at bounding box center [529, 224] width 22 height 11
click at [373, 227] on div at bounding box center [319, 193] width 639 height 387
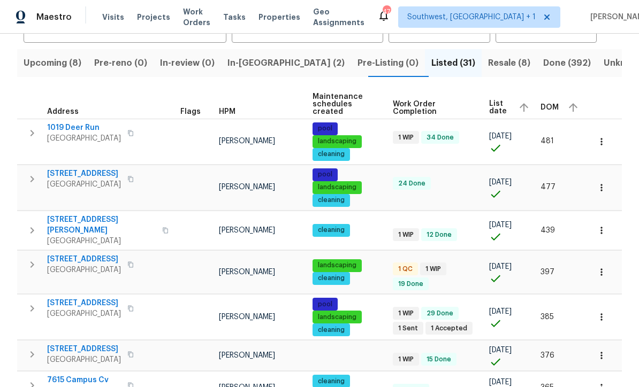
click at [598, 225] on icon "button" at bounding box center [601, 230] width 11 height 11
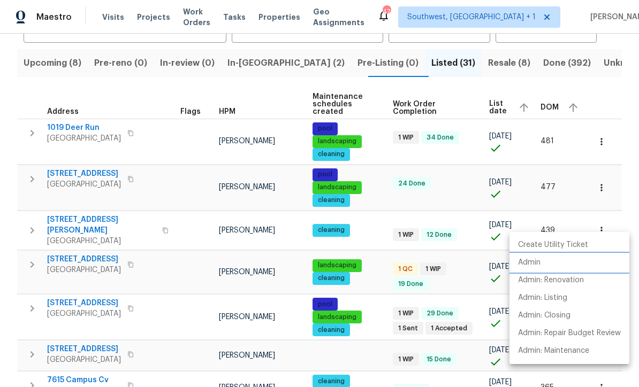
click at [533, 262] on p "Admin" at bounding box center [529, 262] width 22 height 11
click at [378, 223] on div at bounding box center [319, 193] width 639 height 387
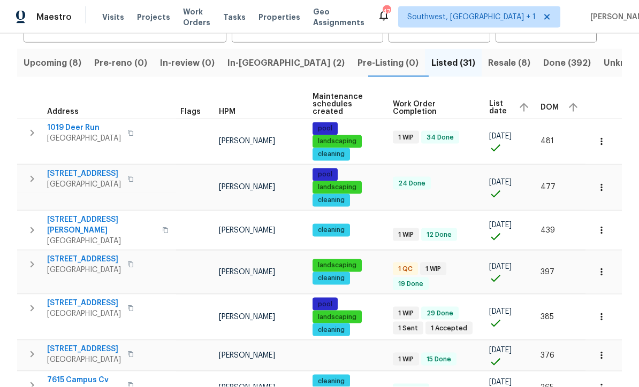
scroll to position [35, 0]
click at [602, 305] on button "button" at bounding box center [602, 317] width 24 height 24
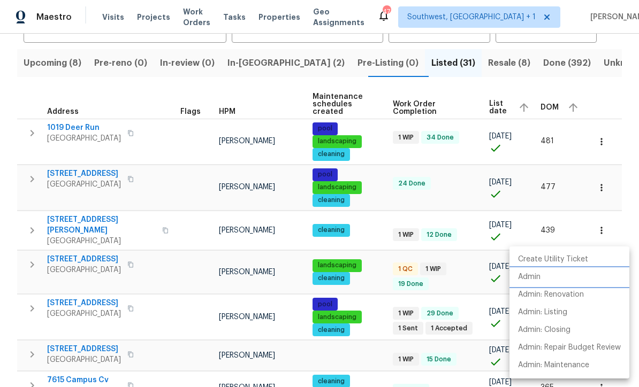
click at [538, 279] on p "Admin" at bounding box center [529, 277] width 22 height 11
